Goal: Transaction & Acquisition: Purchase product/service

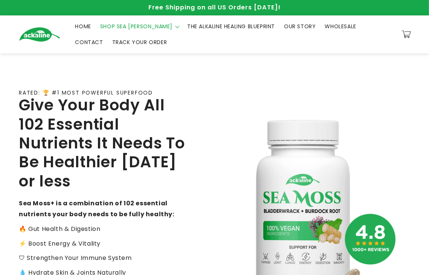
click at [131, 26] on span "SHOP SEA [PERSON_NAME]" at bounding box center [136, 26] width 72 height 7
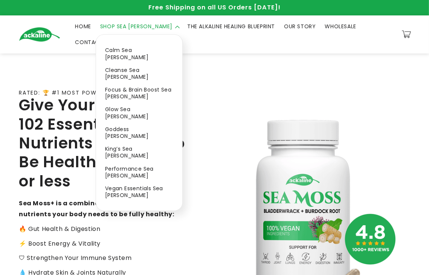
click at [122, 49] on link "Calm Sea Moss" at bounding box center [139, 54] width 86 height 20
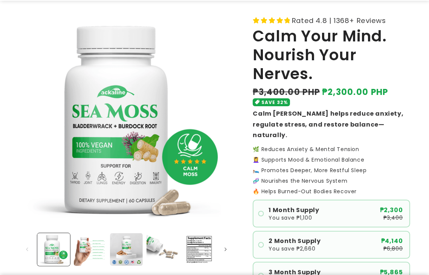
scroll to position [151, 0]
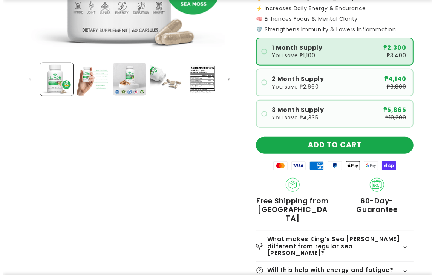
scroll to position [264, 0]
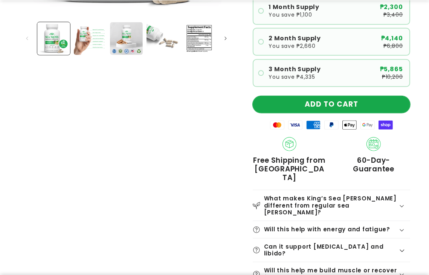
click at [324, 102] on button "ADD TO CART" at bounding box center [331, 104] width 157 height 17
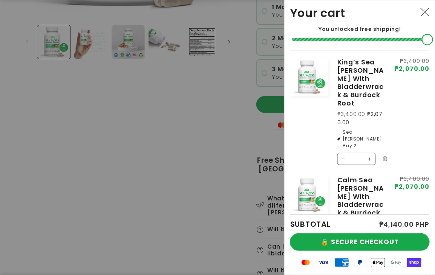
click at [386, 238] on button "🔒 SECURE CHECKOUT" at bounding box center [359, 241] width 139 height 17
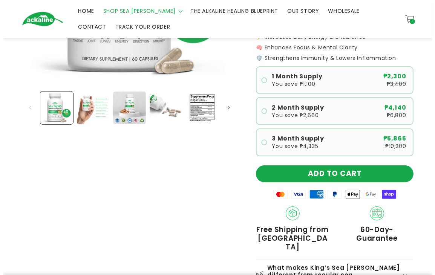
scroll to position [75, 0]
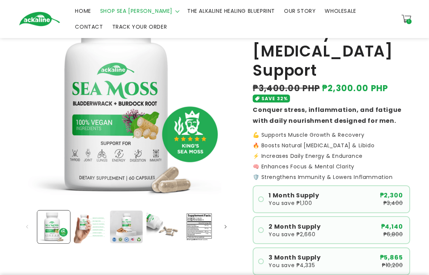
click at [407, 17] on icon at bounding box center [406, 19] width 10 height 10
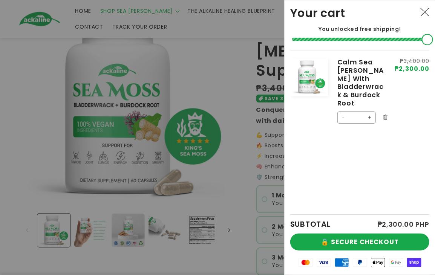
click at [253, 113] on div at bounding box center [217, 137] width 435 height 275
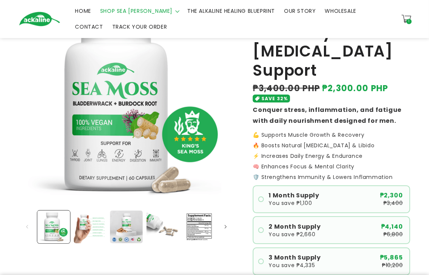
click at [410, 15] on icon at bounding box center [406, 19] width 10 height 10
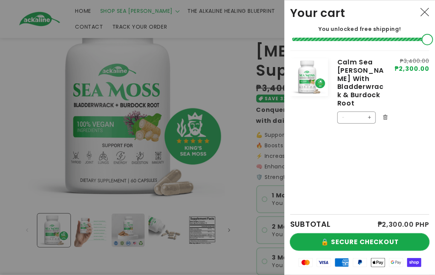
click at [395, 241] on button "🔒 SECURE CHECKOUT" at bounding box center [359, 241] width 139 height 17
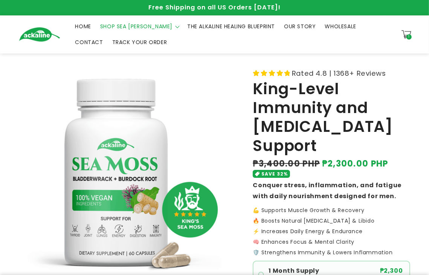
click at [410, 29] on icon at bounding box center [406, 34] width 10 height 10
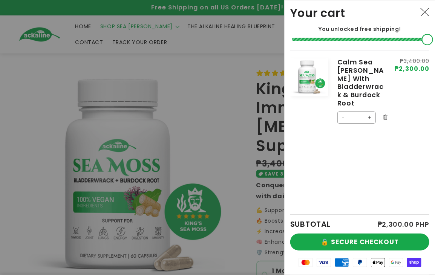
click at [342, 111] on button "Decrease quantity for Calm Sea [PERSON_NAME] With Bladderwrack &amp; Burdock Ro…" at bounding box center [343, 117] width 12 height 12
click at [384, 116] on icon "Remove Calm Sea Moss With Bladderwrack & Burdock Root" at bounding box center [385, 117] width 2 height 3
click at [393, 243] on button "🔒 SECURE CHECKOUT" at bounding box center [359, 241] width 139 height 17
